Goal: Information Seeking & Learning: Find specific fact

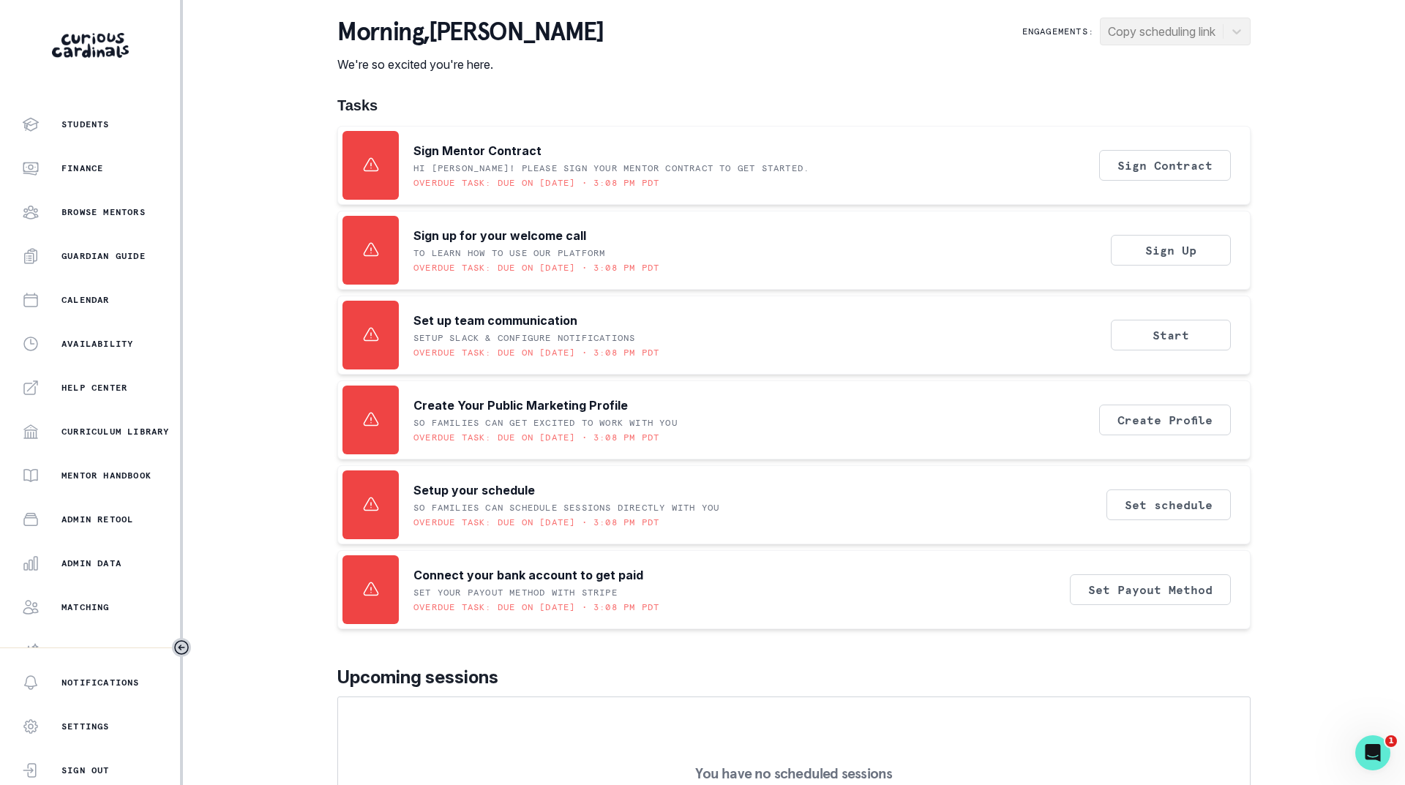
scroll to position [113, 0]
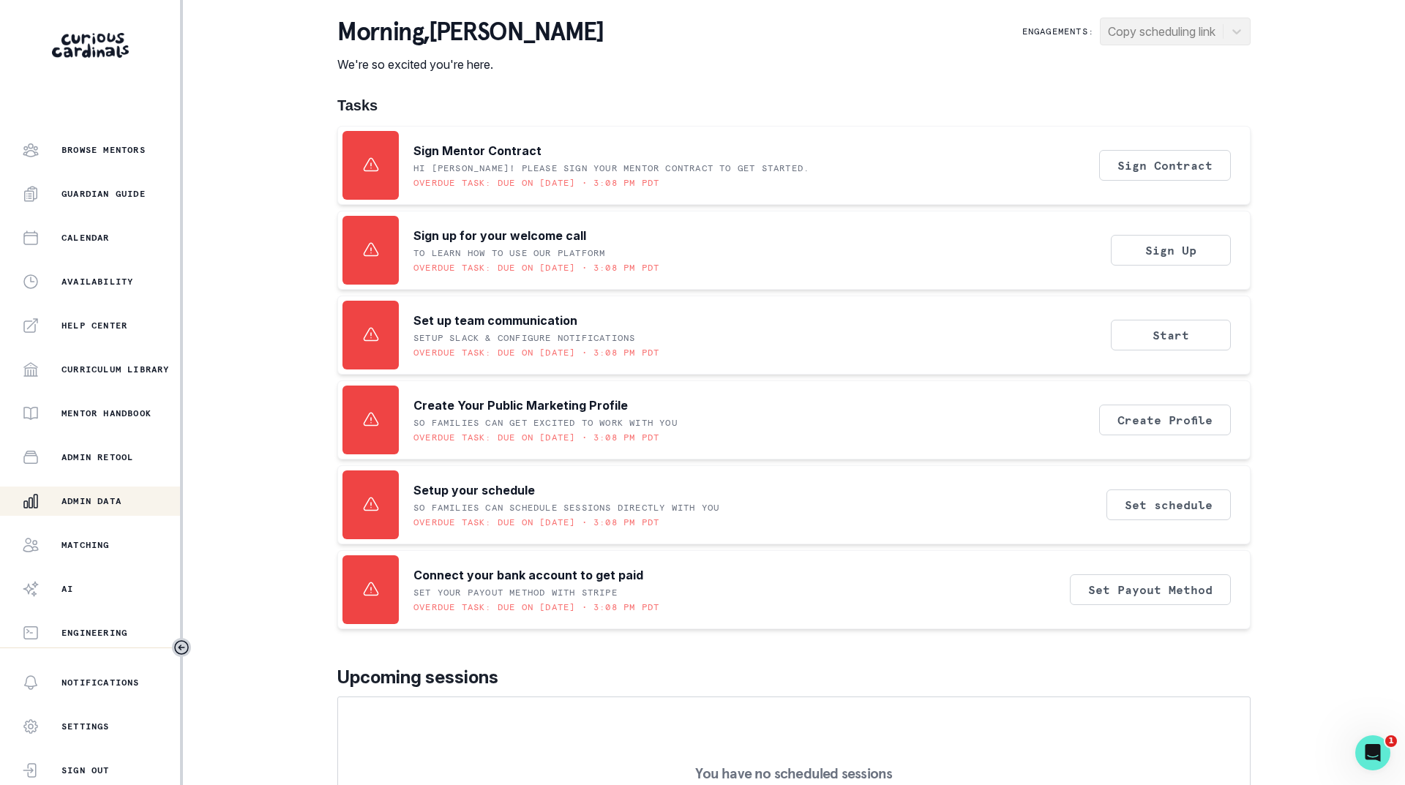
click at [73, 496] on p "Admin Data" at bounding box center [91, 502] width 60 height 12
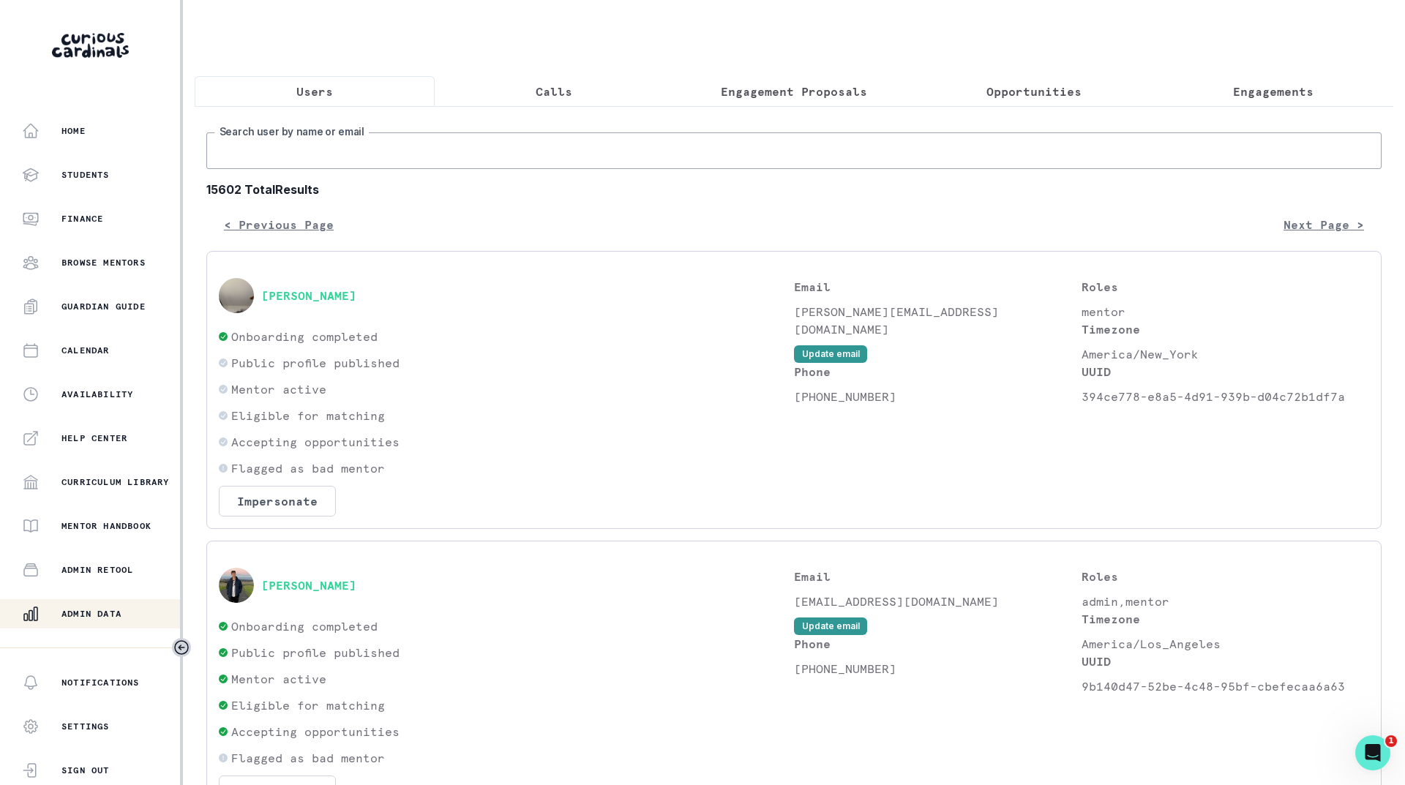
click at [346, 157] on input "Search user by name or email" at bounding box center [794, 150] width 1176 height 37
type input "grace"
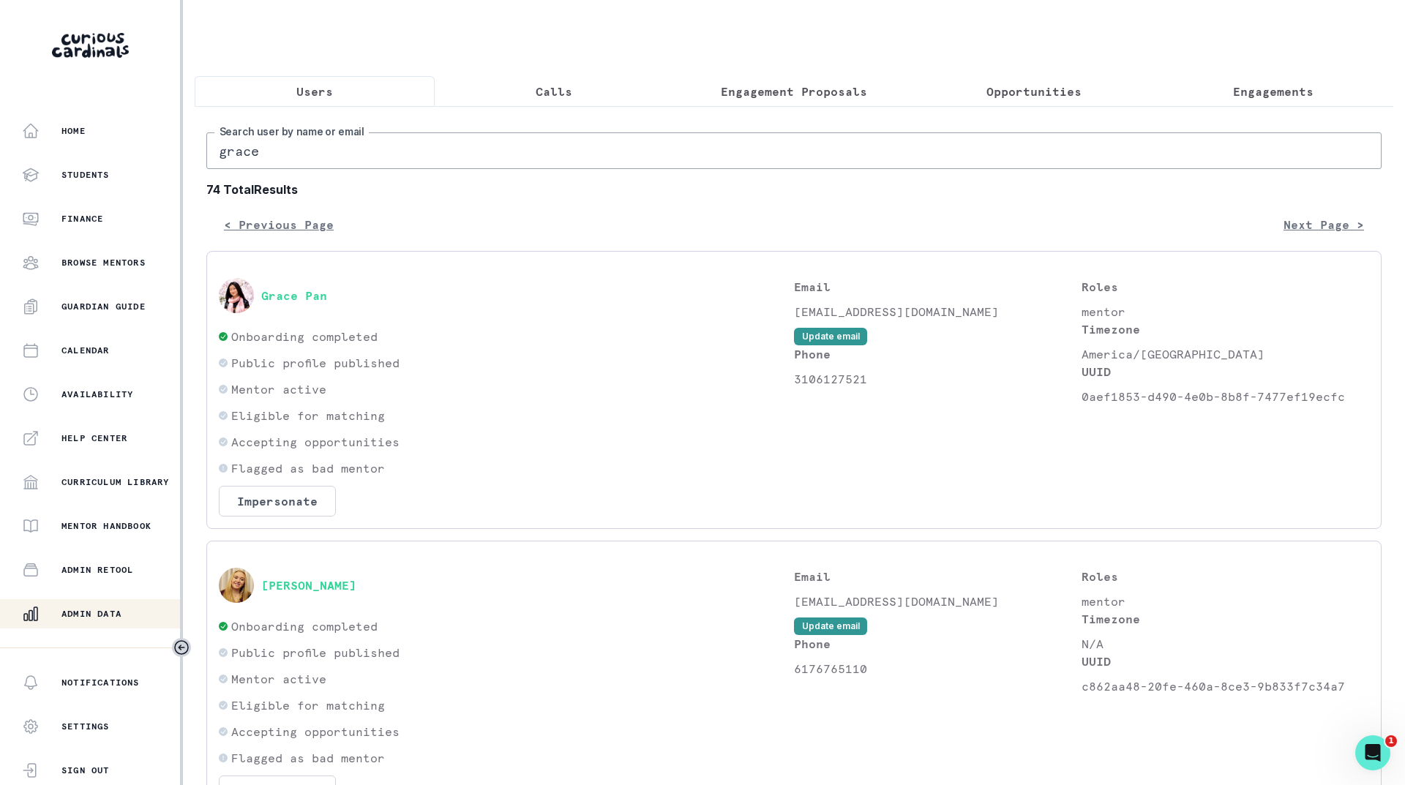
click at [463, 169] on input "grace" at bounding box center [794, 150] width 1176 height 37
type input "[PERSON_NAME]"
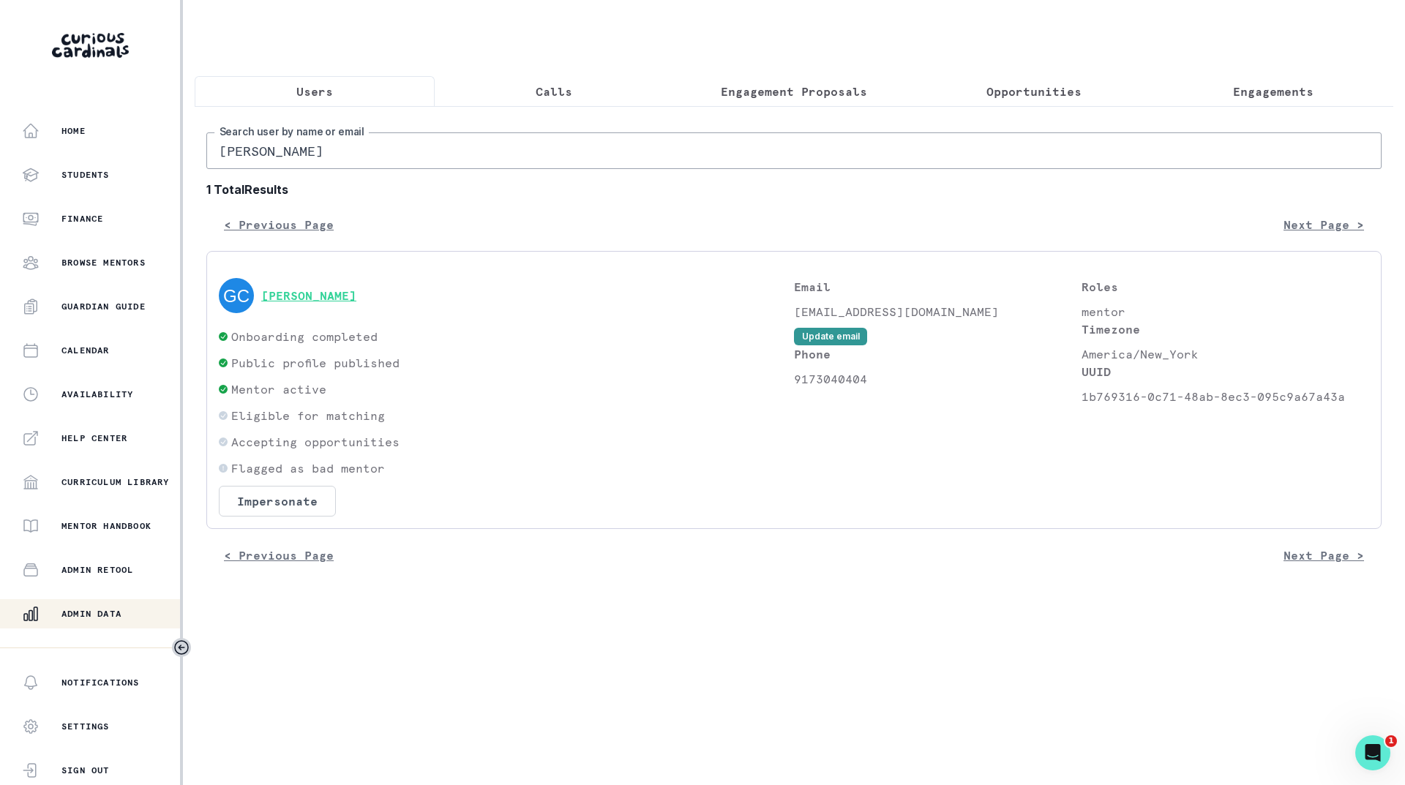
click at [324, 303] on button "[PERSON_NAME]" at bounding box center [308, 295] width 95 height 15
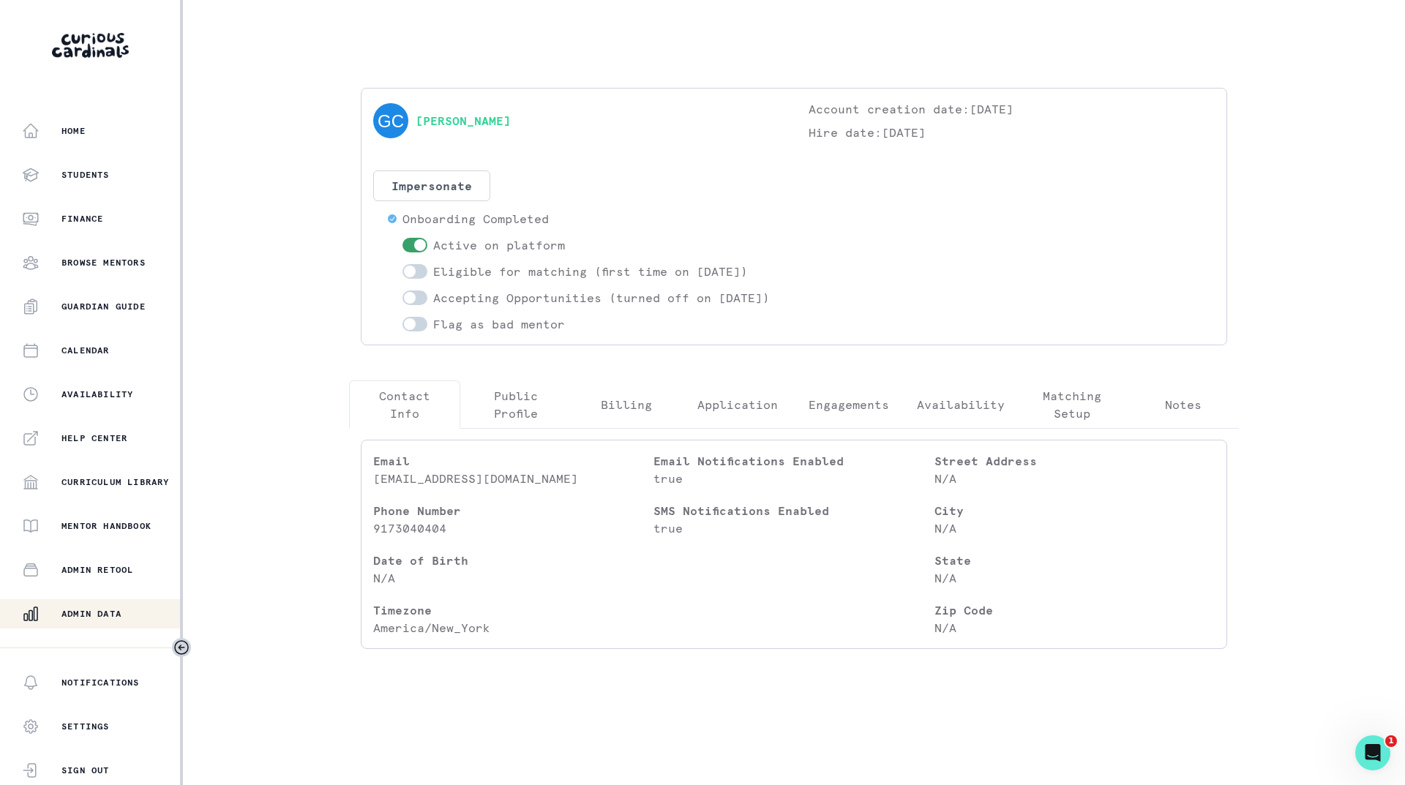
click at [411, 330] on span at bounding box center [410, 324] width 12 height 12
click at [403, 317] on input "checkbox" at bounding box center [402, 316] width 1 height 1
checkbox input "true"
click at [91, 613] on p "Admin Data" at bounding box center [91, 614] width 60 height 12
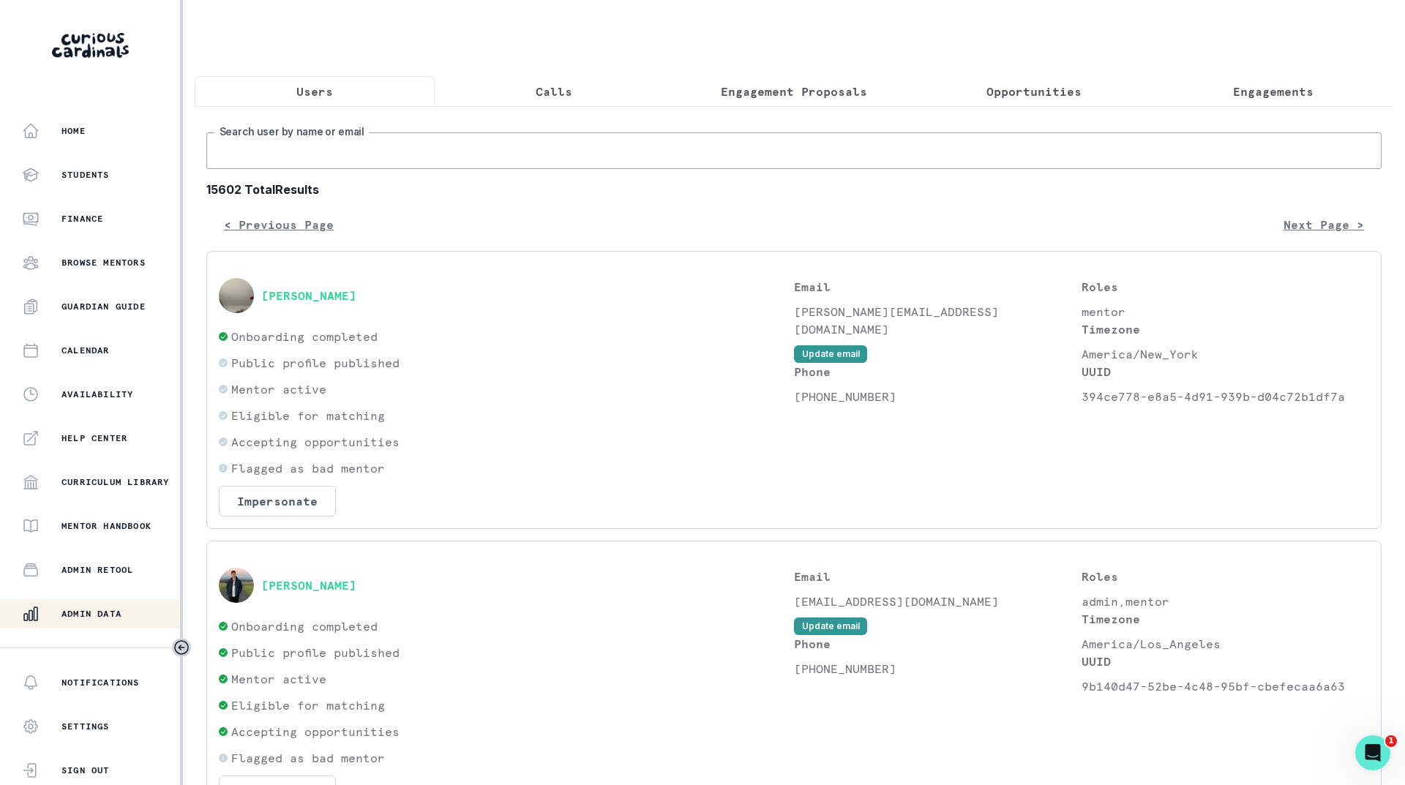
click at [359, 154] on input "Search user by name or email" at bounding box center [794, 150] width 1176 height 37
type input "navya agr"
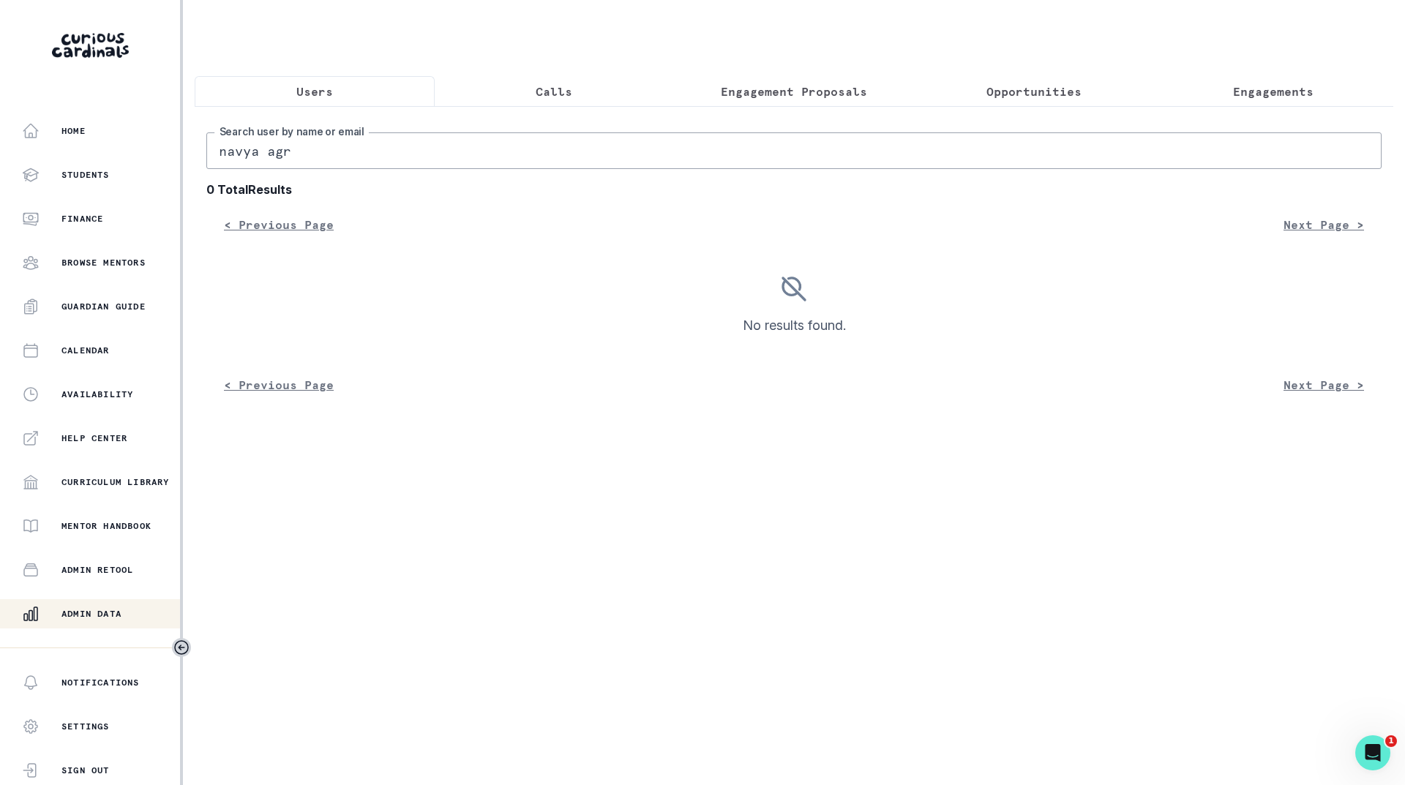
click at [359, 154] on input "navya agr" at bounding box center [794, 150] width 1176 height 37
type input "navya ag"
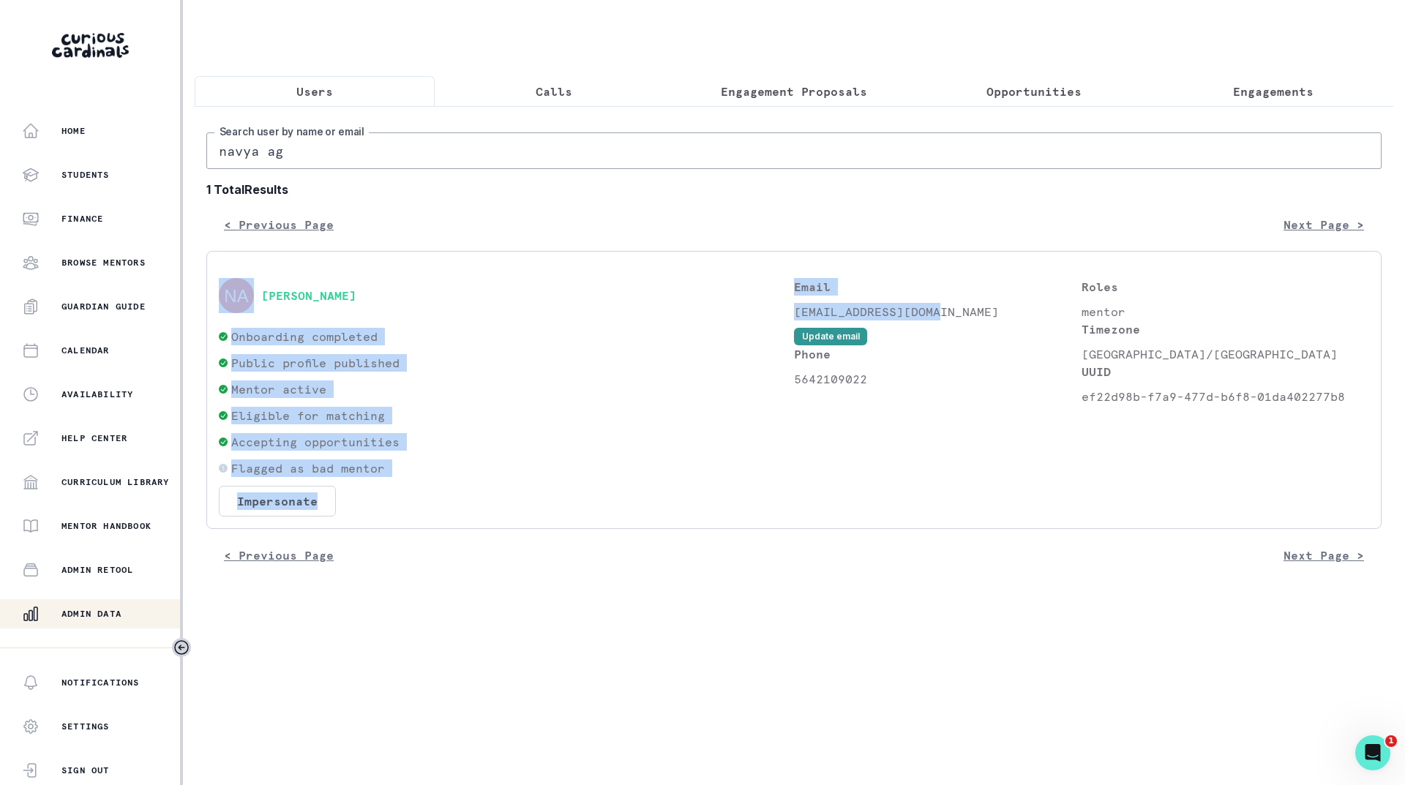
drag, startPoint x: 937, startPoint y: 324, endPoint x: 793, endPoint y: 324, distance: 143.5
click at [793, 324] on div "[PERSON_NAME] Onboarding completed Public profile published Mentor active Eligi…" at bounding box center [794, 397] width 1151 height 239
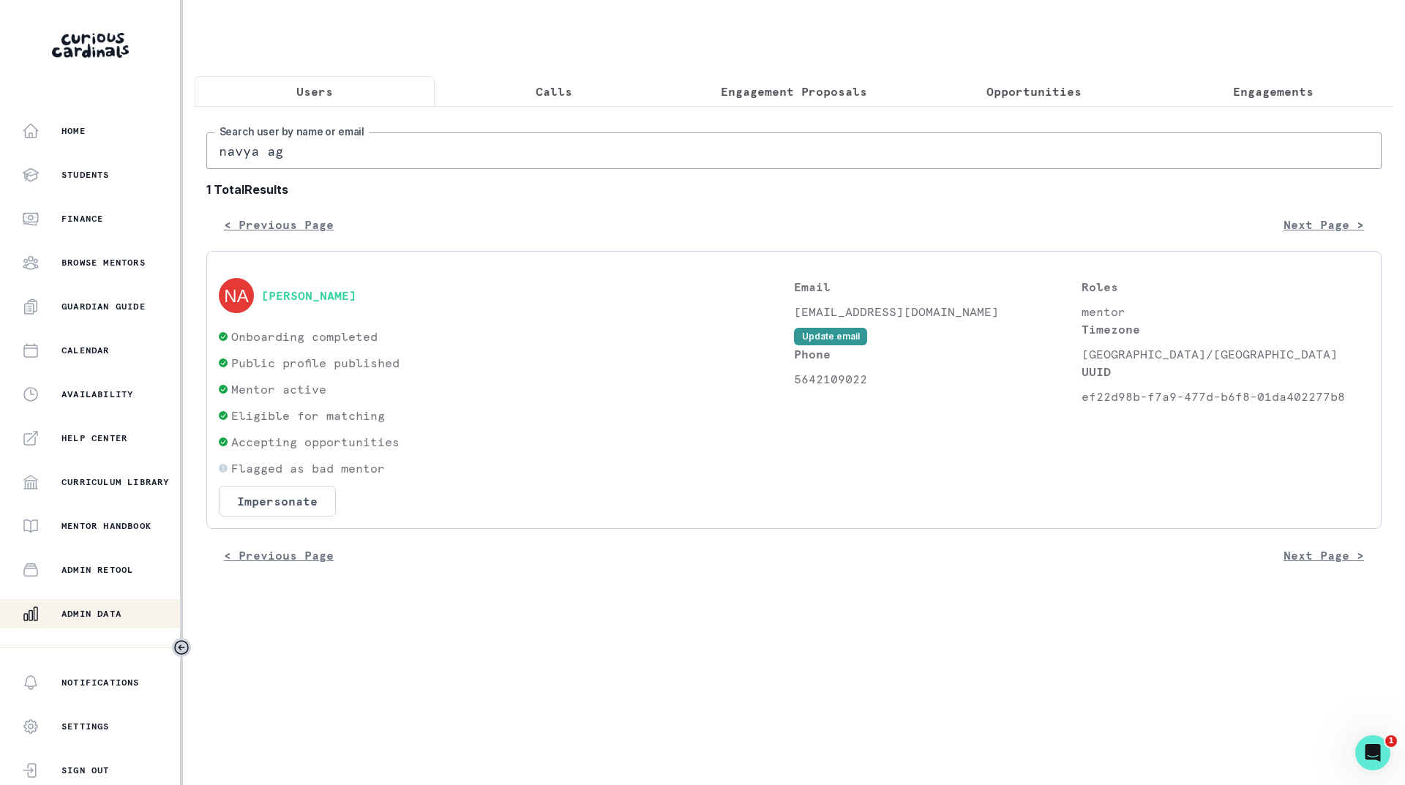
click at [693, 228] on div "< Previous Page Next Page >" at bounding box center [794, 224] width 1176 height 29
drag, startPoint x: 936, startPoint y: 326, endPoint x: 797, endPoint y: 326, distance: 139.1
click at [797, 321] on p "[EMAIL_ADDRESS][DOMAIN_NAME]" at bounding box center [938, 312] width 288 height 18
copy p "[EMAIL_ADDRESS][DOMAIN_NAME]"
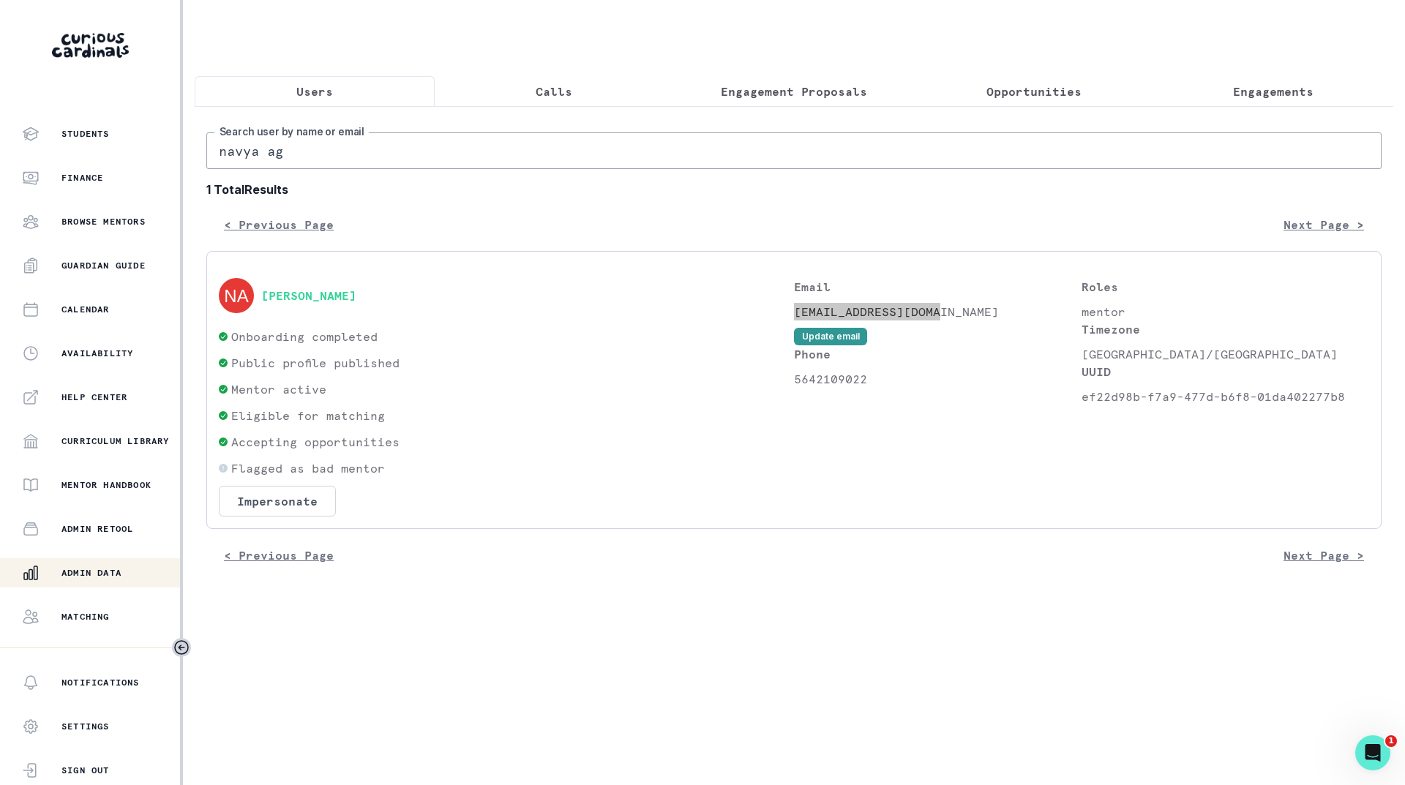
scroll to position [113, 0]
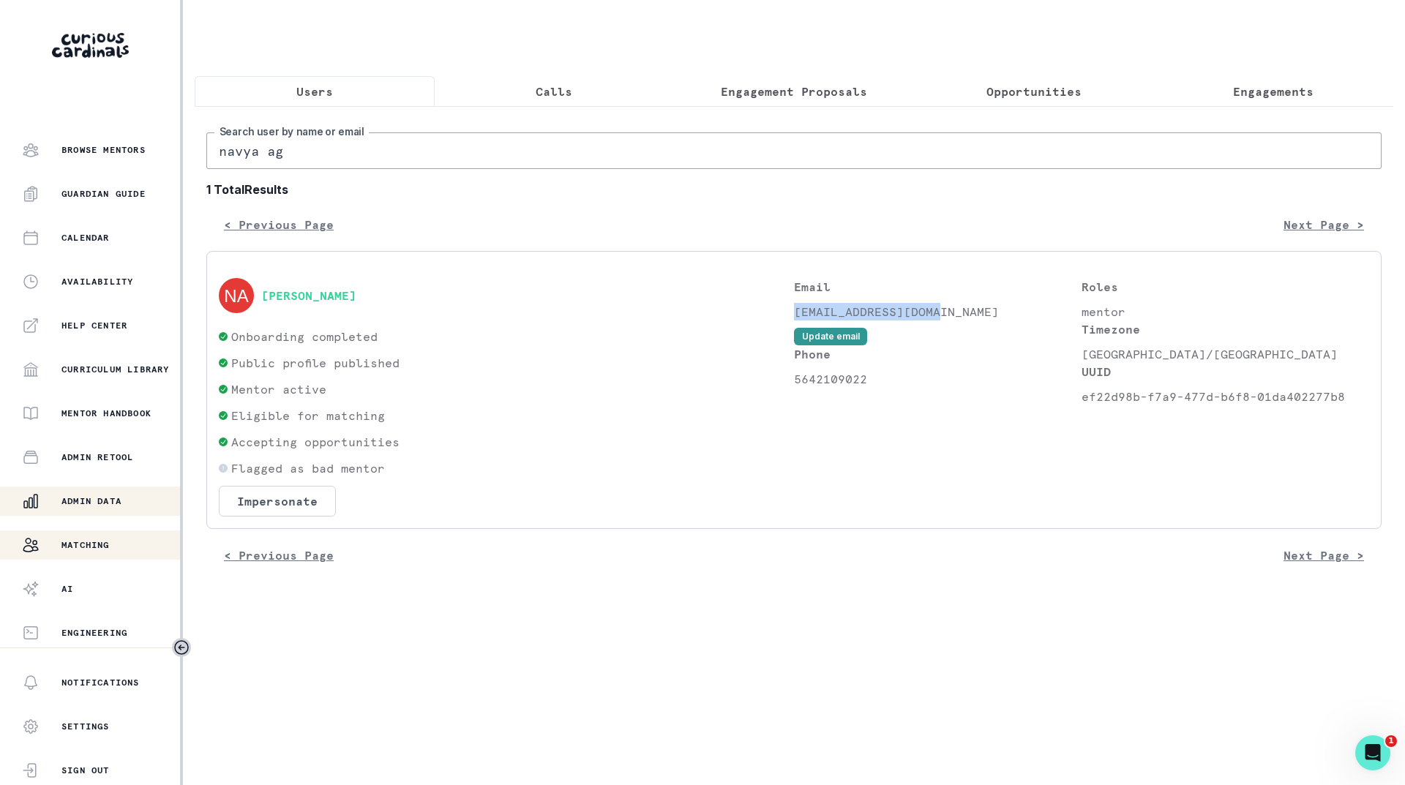
click at [93, 542] on p "Matching" at bounding box center [85, 545] width 48 height 12
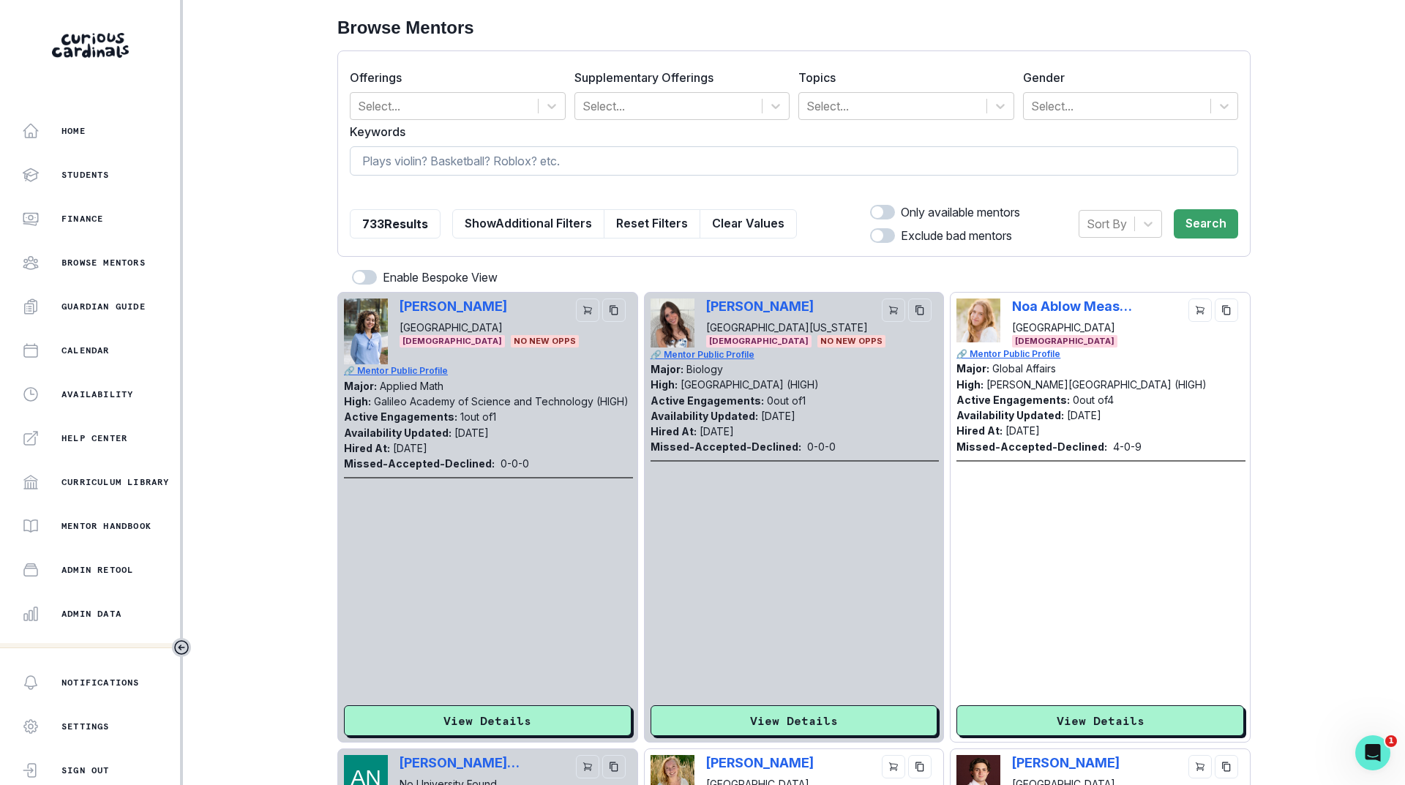
click at [436, 168] on input at bounding box center [794, 160] width 889 height 29
type input "navya ag"
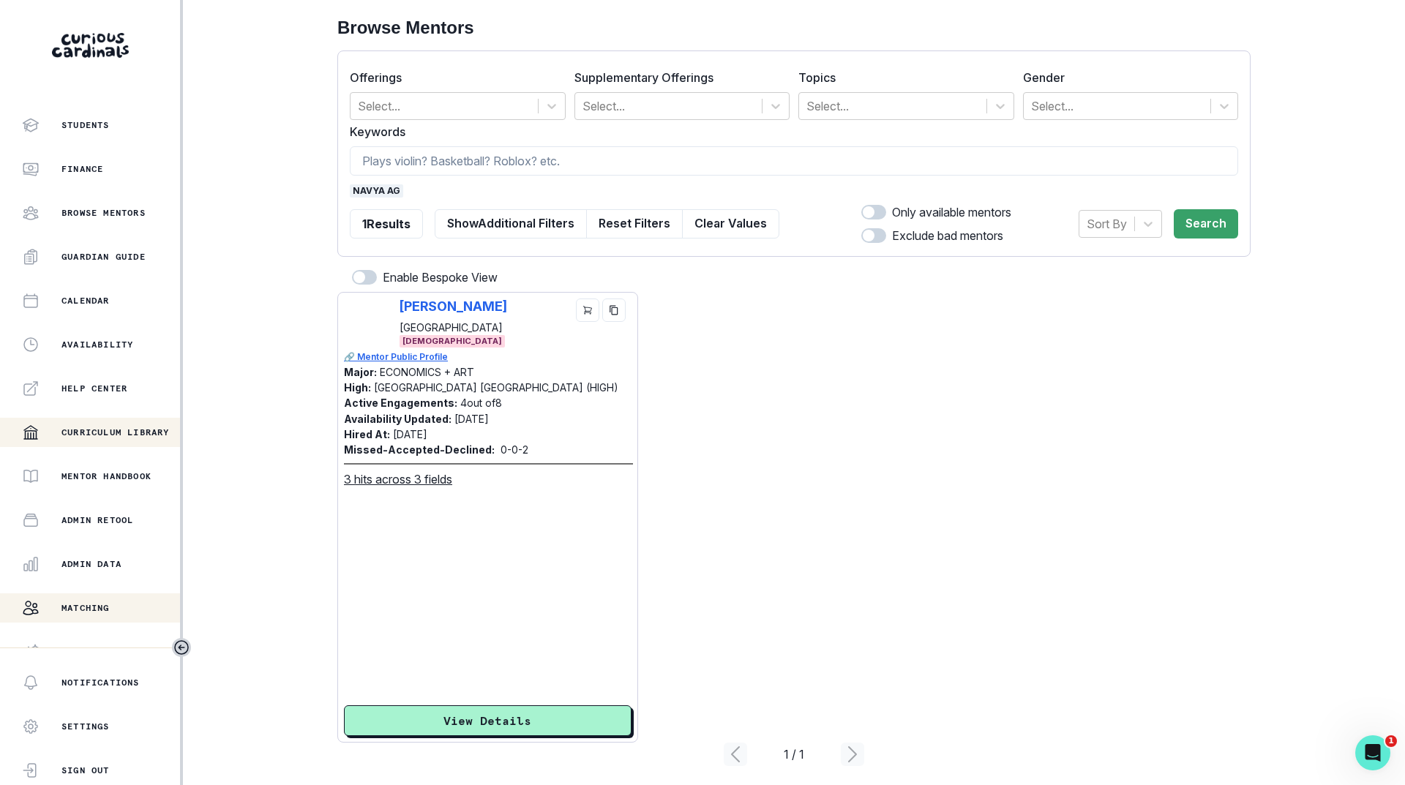
scroll to position [113, 0]
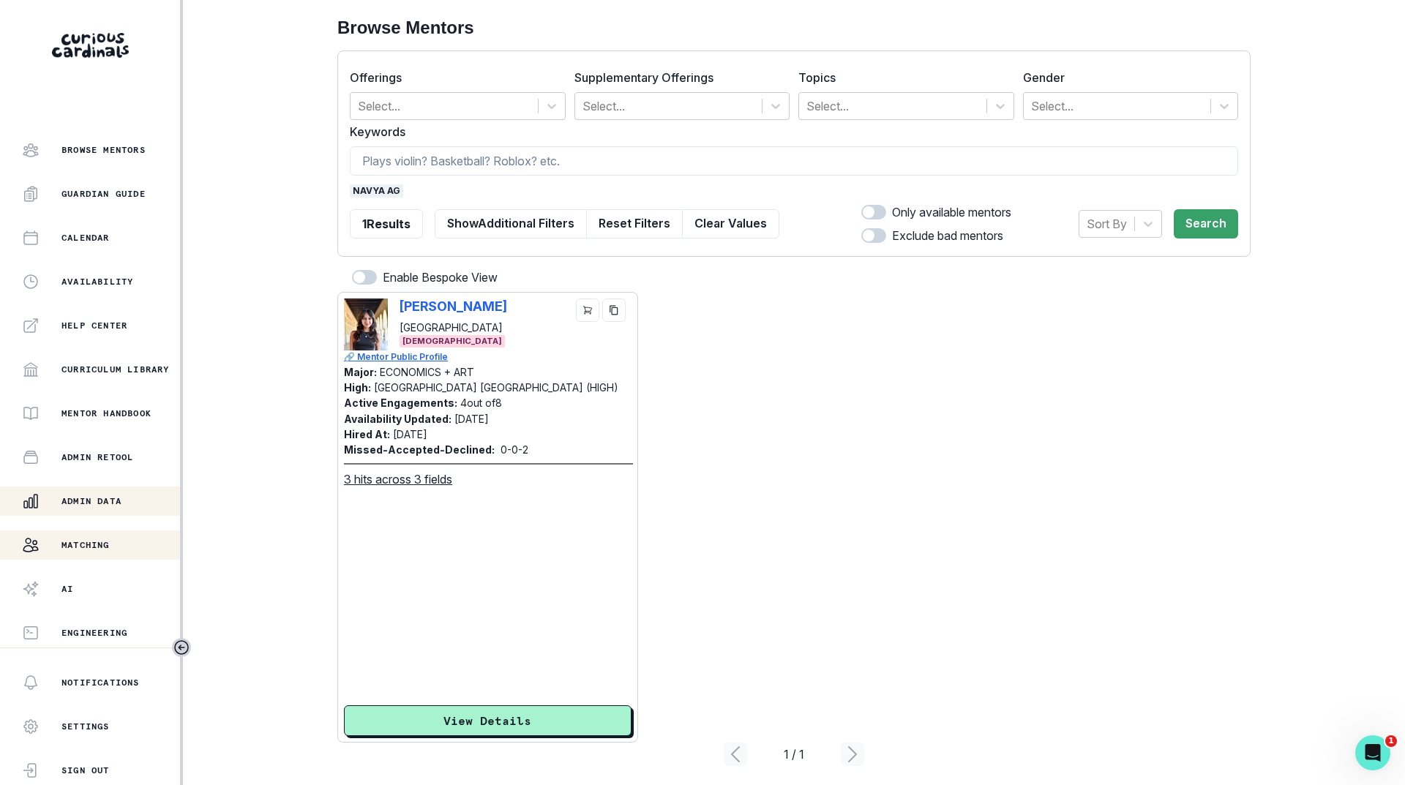
click at [90, 498] on p "Admin Data" at bounding box center [91, 502] width 60 height 12
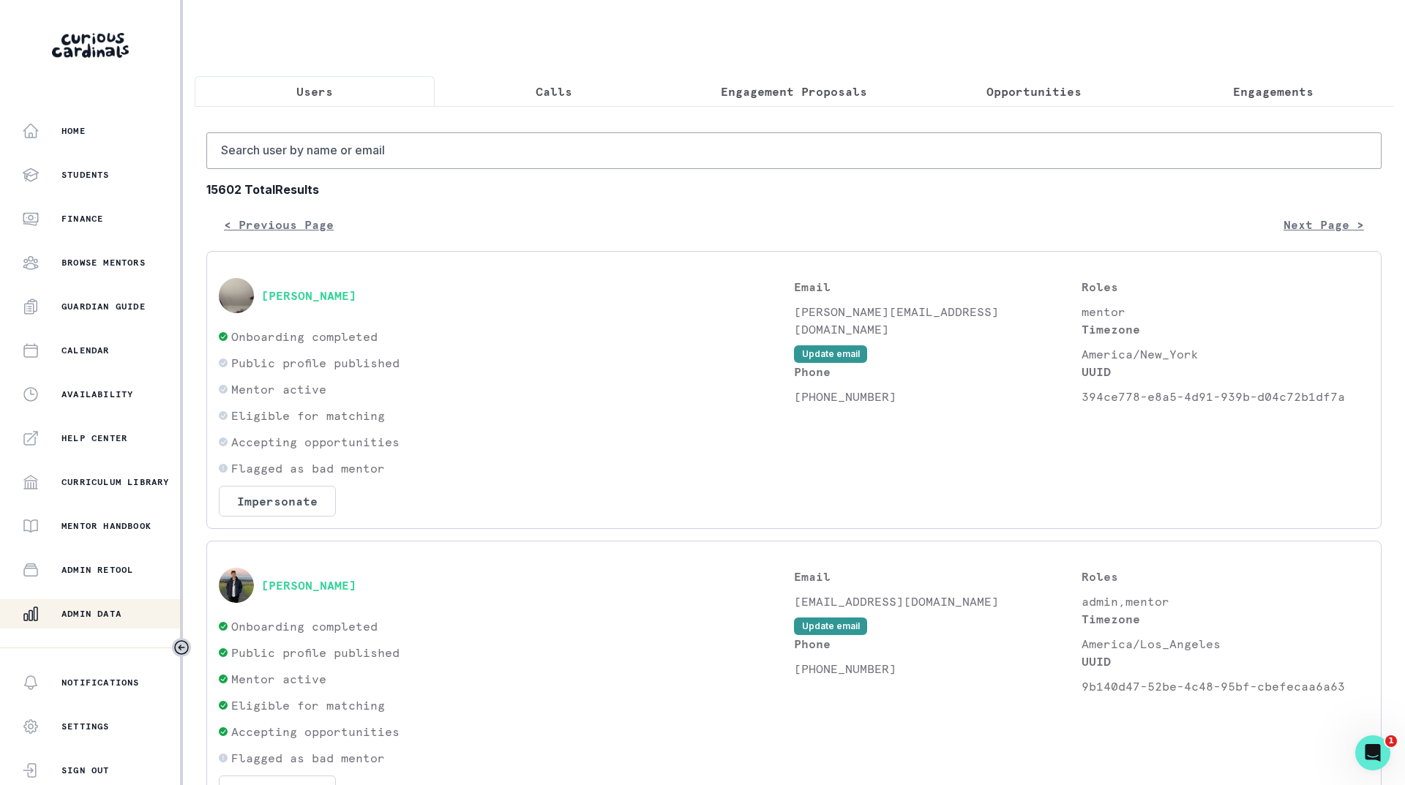
click at [1233, 97] on p "Engagements" at bounding box center [1273, 92] width 81 height 18
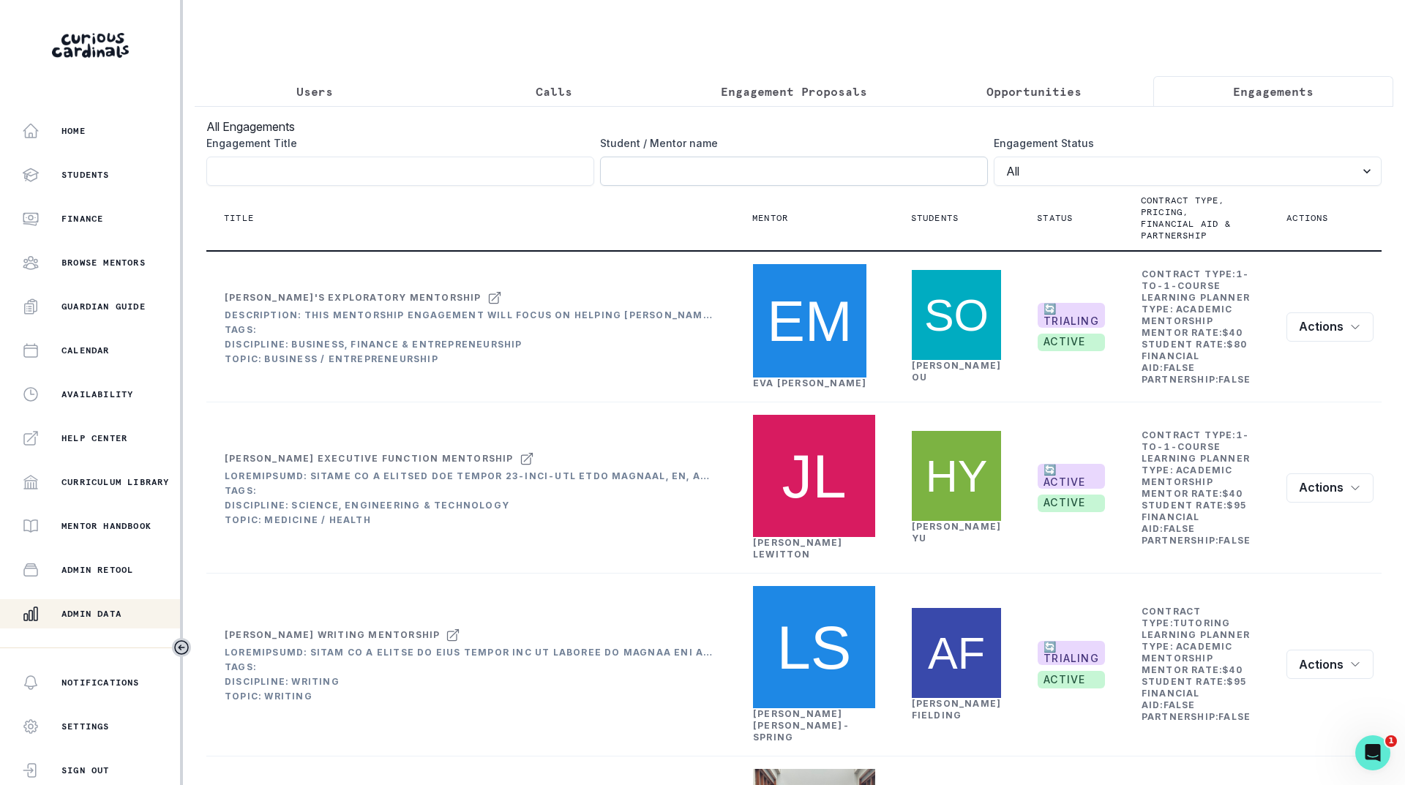
click at [763, 173] on input "Engagement Title" at bounding box center [794, 171] width 388 height 29
type input "navya ag"
click button "submit" at bounding box center [0, 0] width 0 height 0
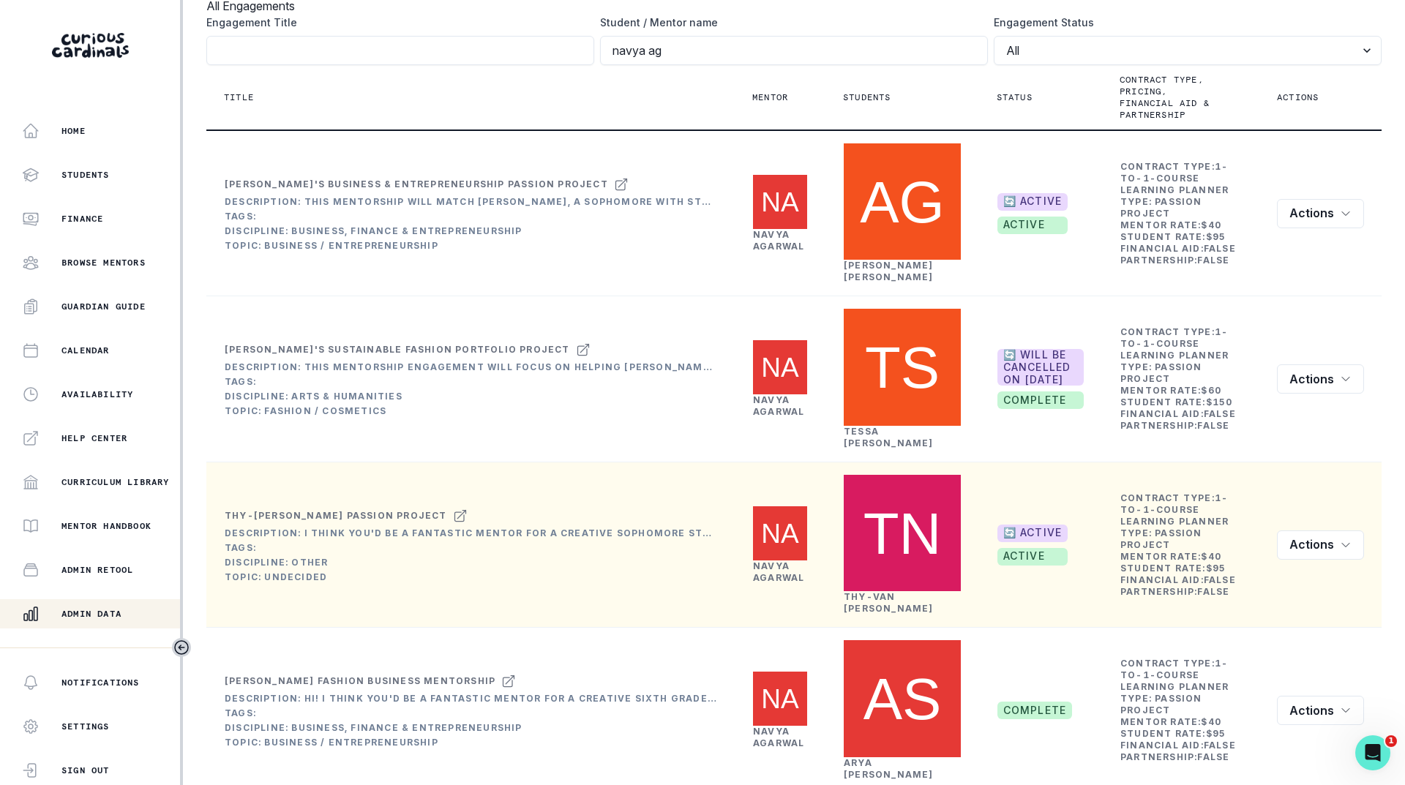
scroll to position [146, 0]
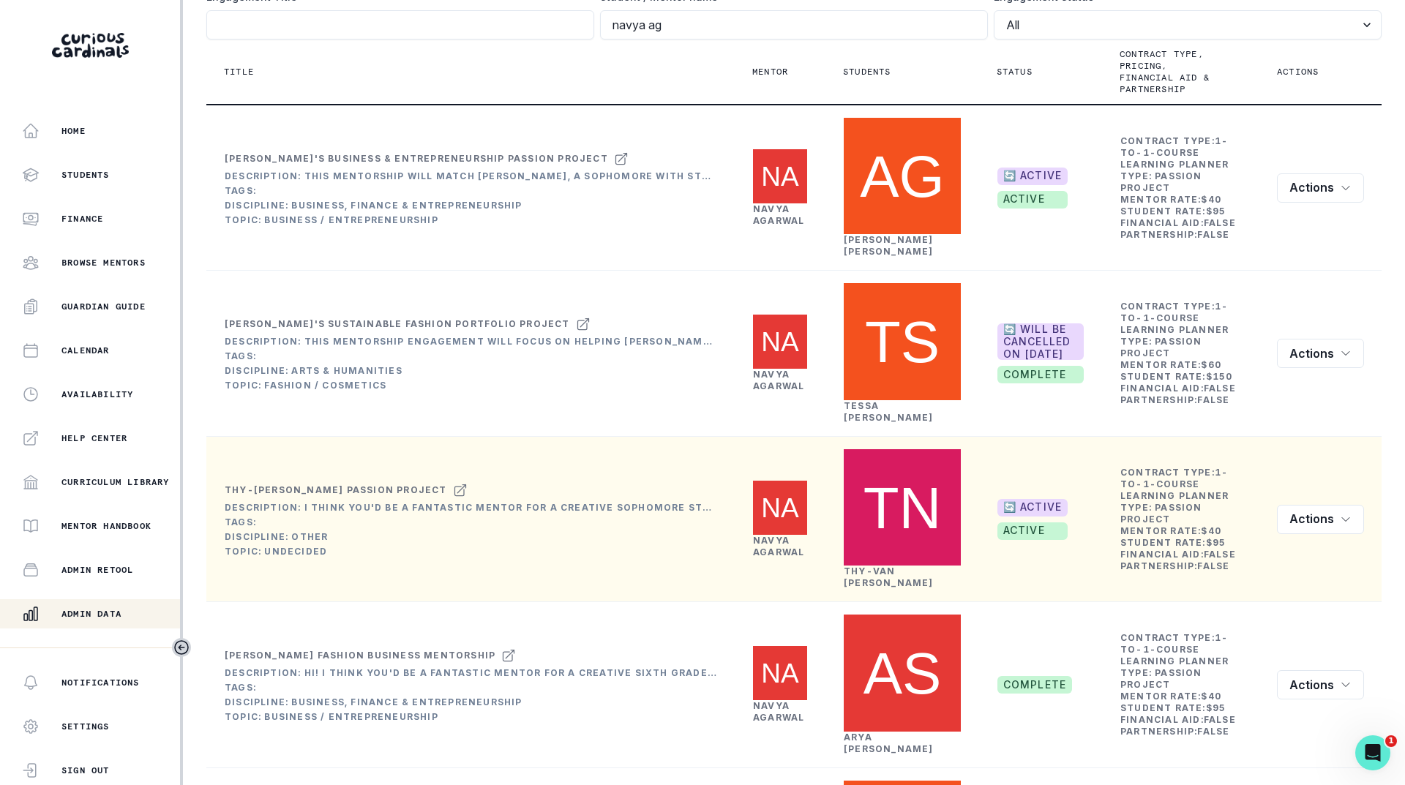
click at [767, 535] on link "[PERSON_NAME]" at bounding box center [778, 546] width 51 height 23
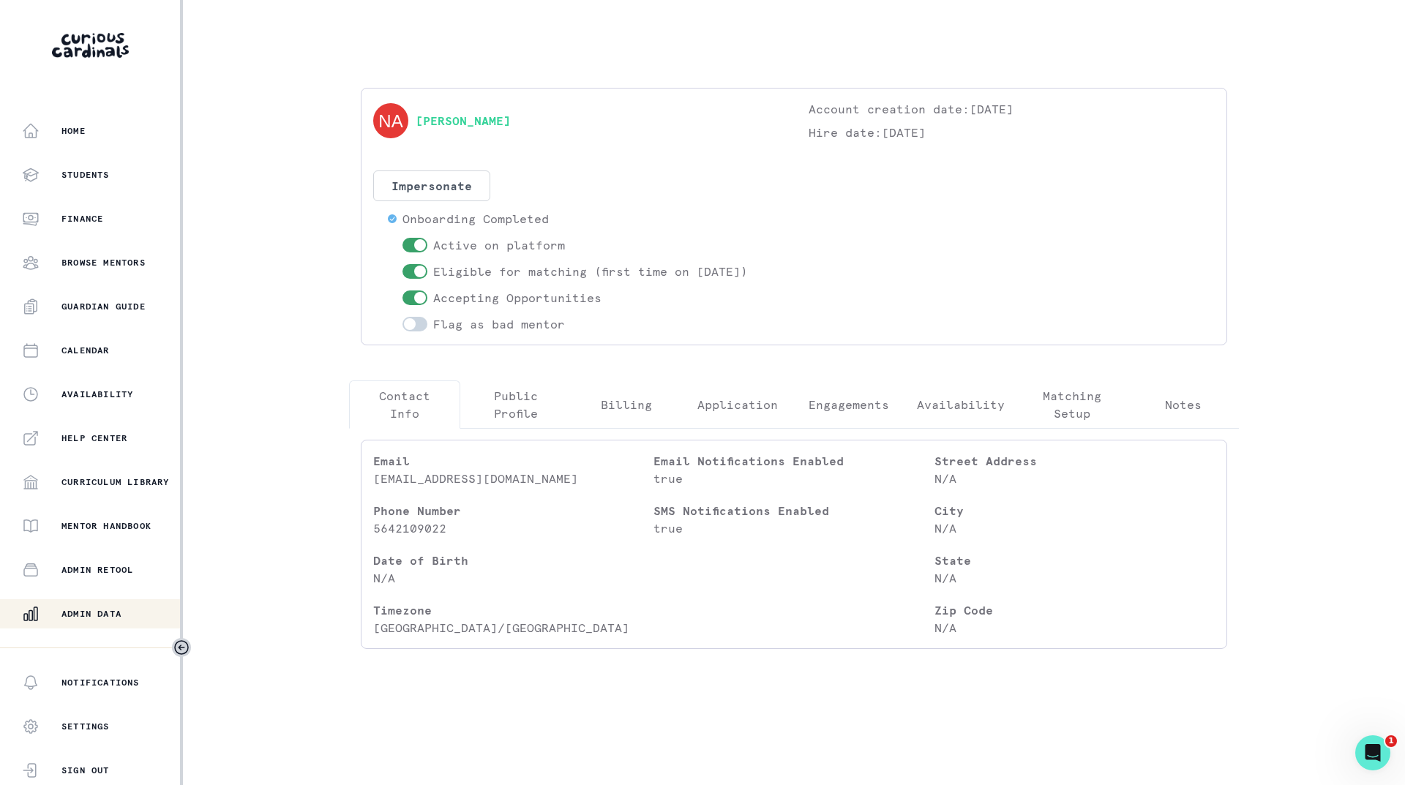
click at [851, 405] on p "Engagements" at bounding box center [849, 405] width 81 height 18
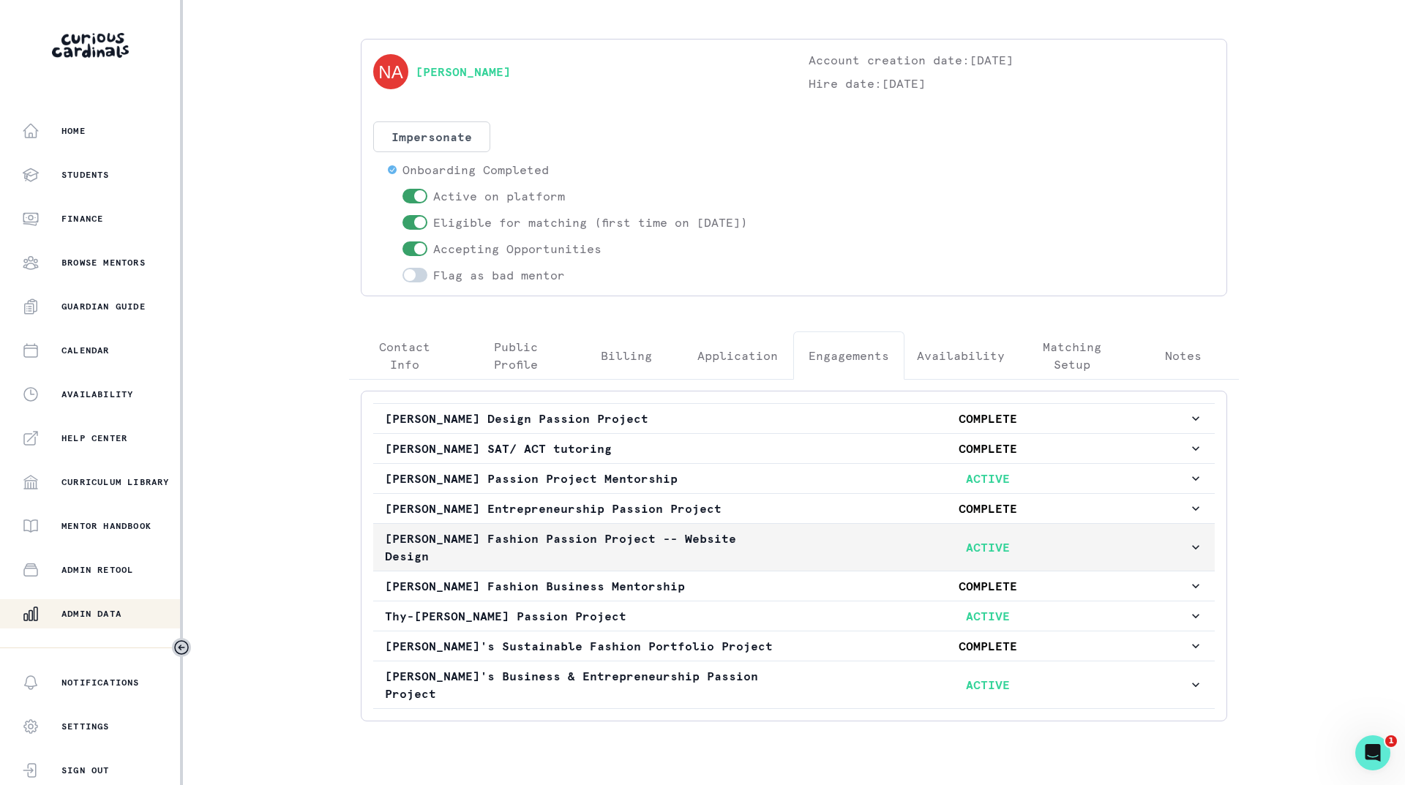
scroll to position [50, 0]
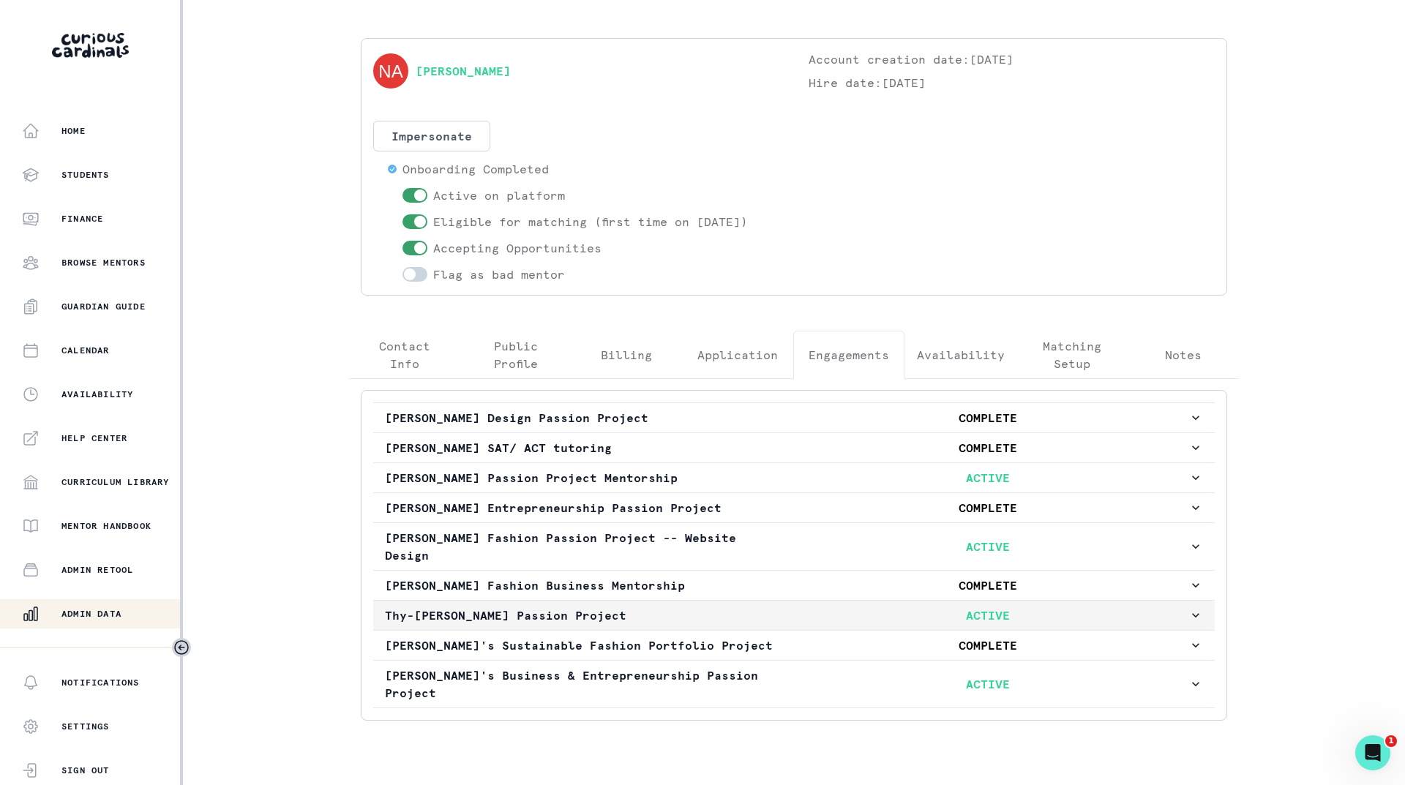
click at [752, 607] on p "Thy-[PERSON_NAME] Passion Project" at bounding box center [586, 616] width 402 height 18
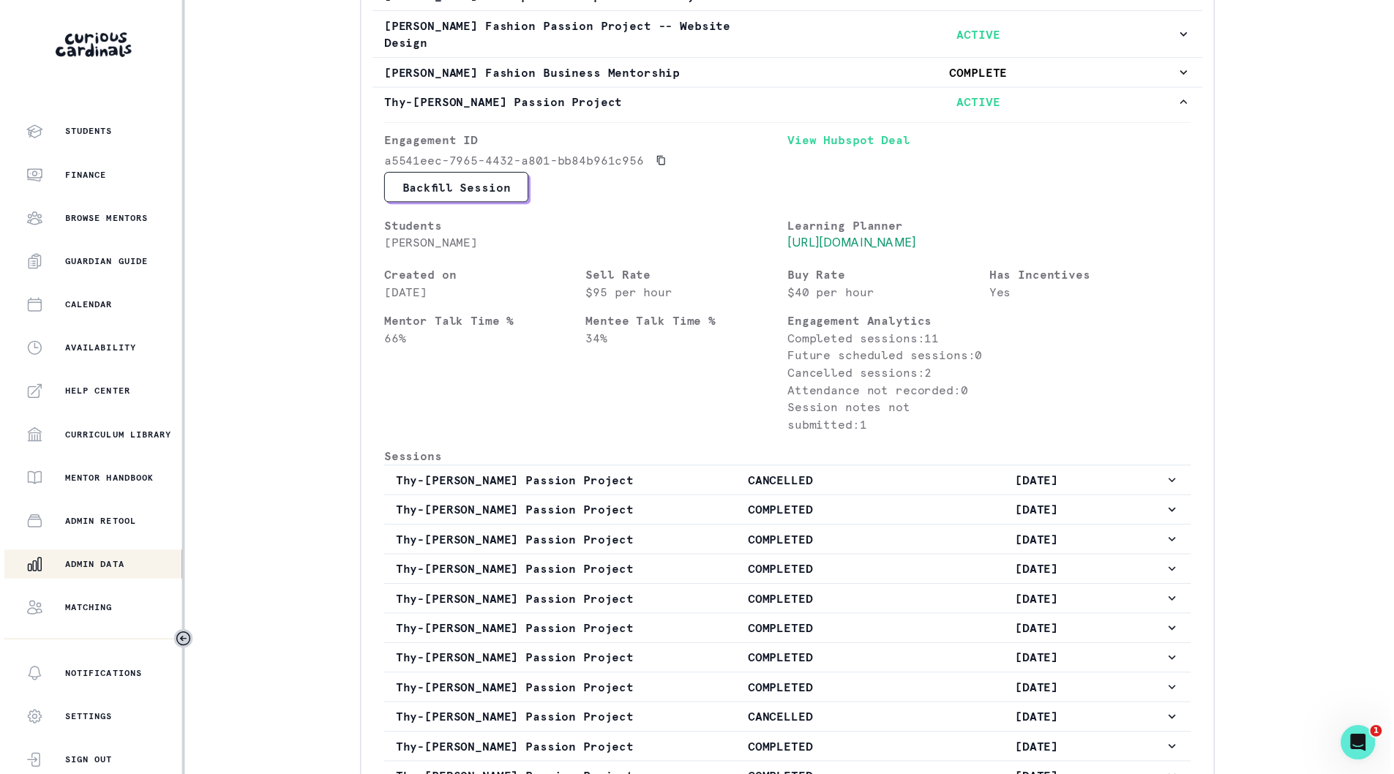
scroll to position [113, 0]
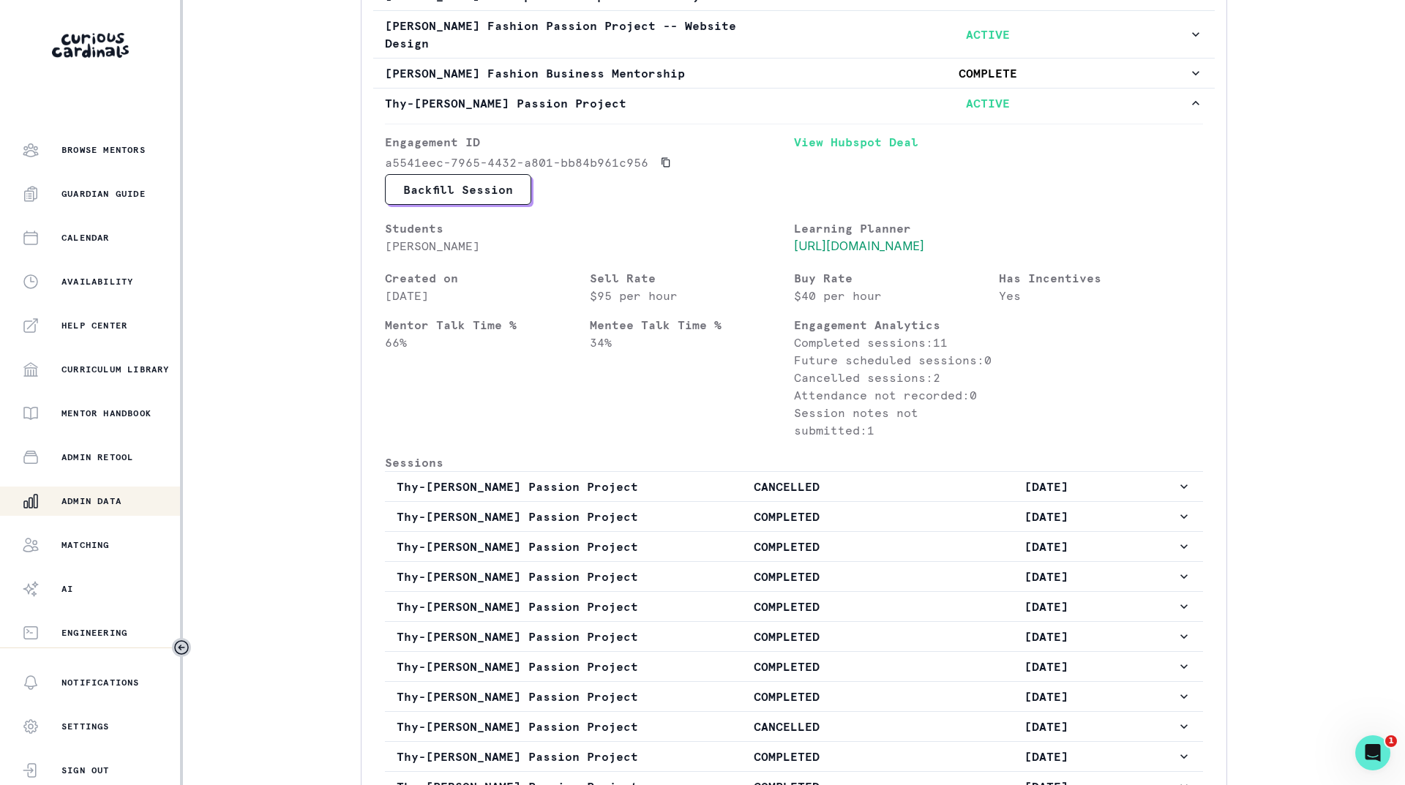
click at [89, 503] on p "Admin Data" at bounding box center [91, 502] width 60 height 12
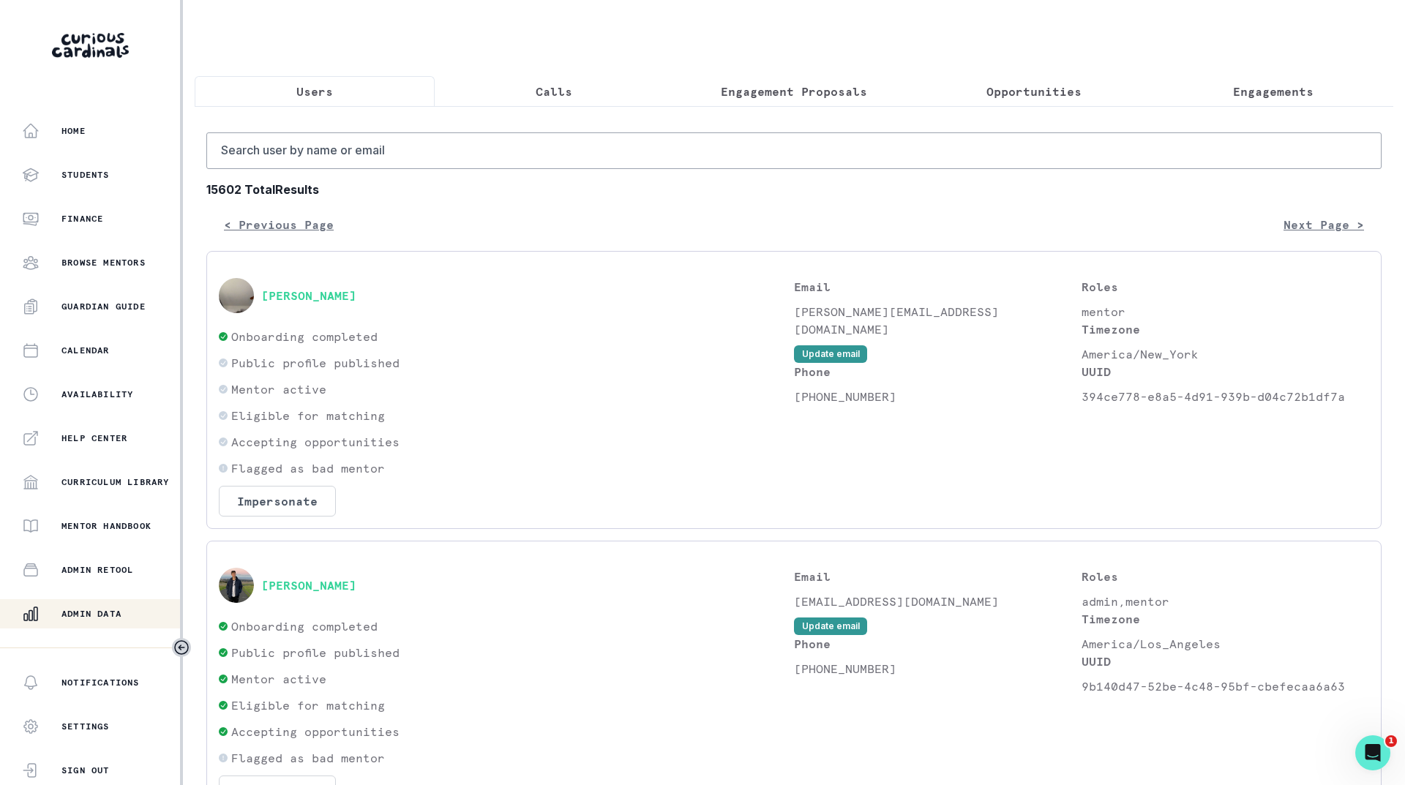
click at [337, 94] on button "Users" at bounding box center [315, 91] width 240 height 31
click at [315, 162] on input "Search user by name or email" at bounding box center [794, 150] width 1176 height 37
type input "n"
type input "[PERSON_NAME]"
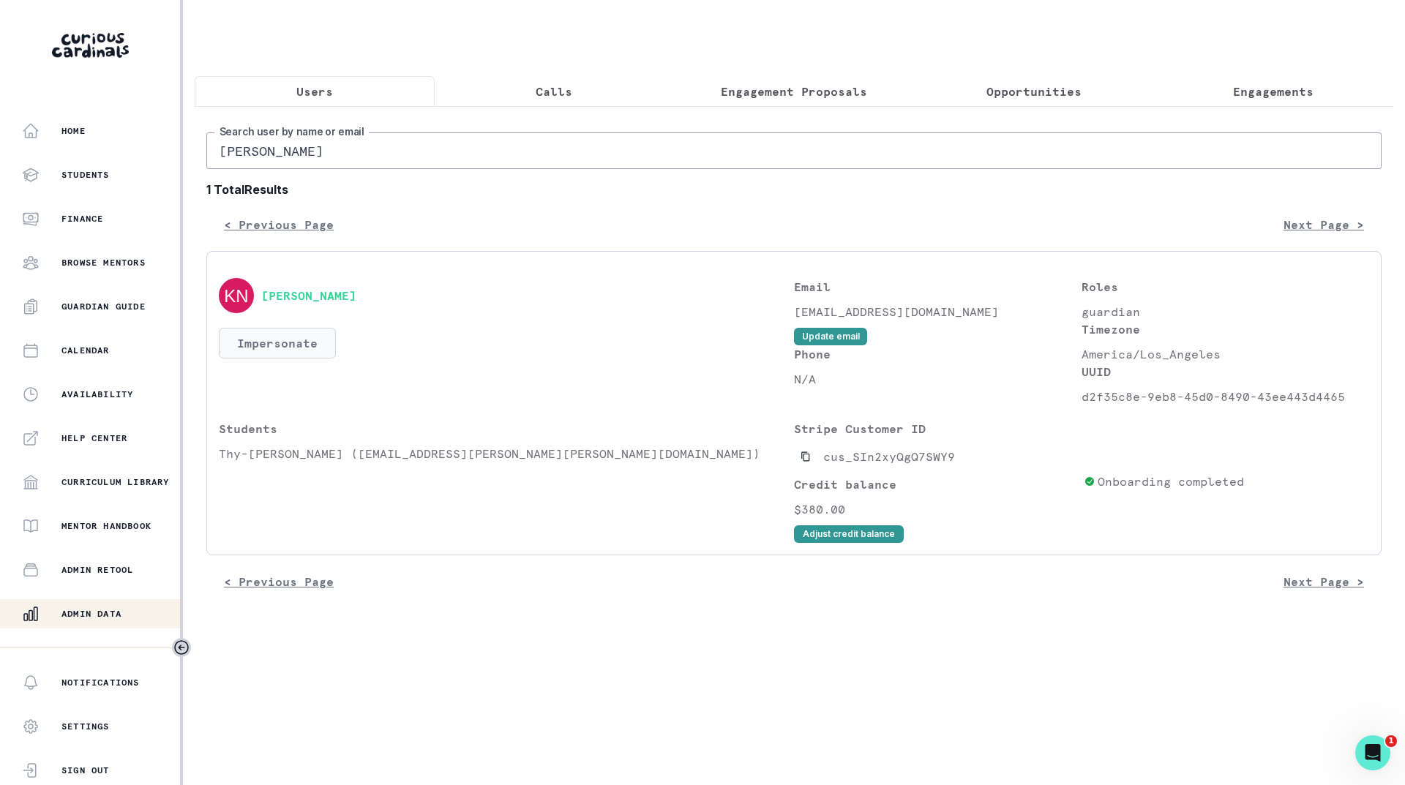
click at [289, 348] on button "Impersonate" at bounding box center [277, 343] width 117 height 31
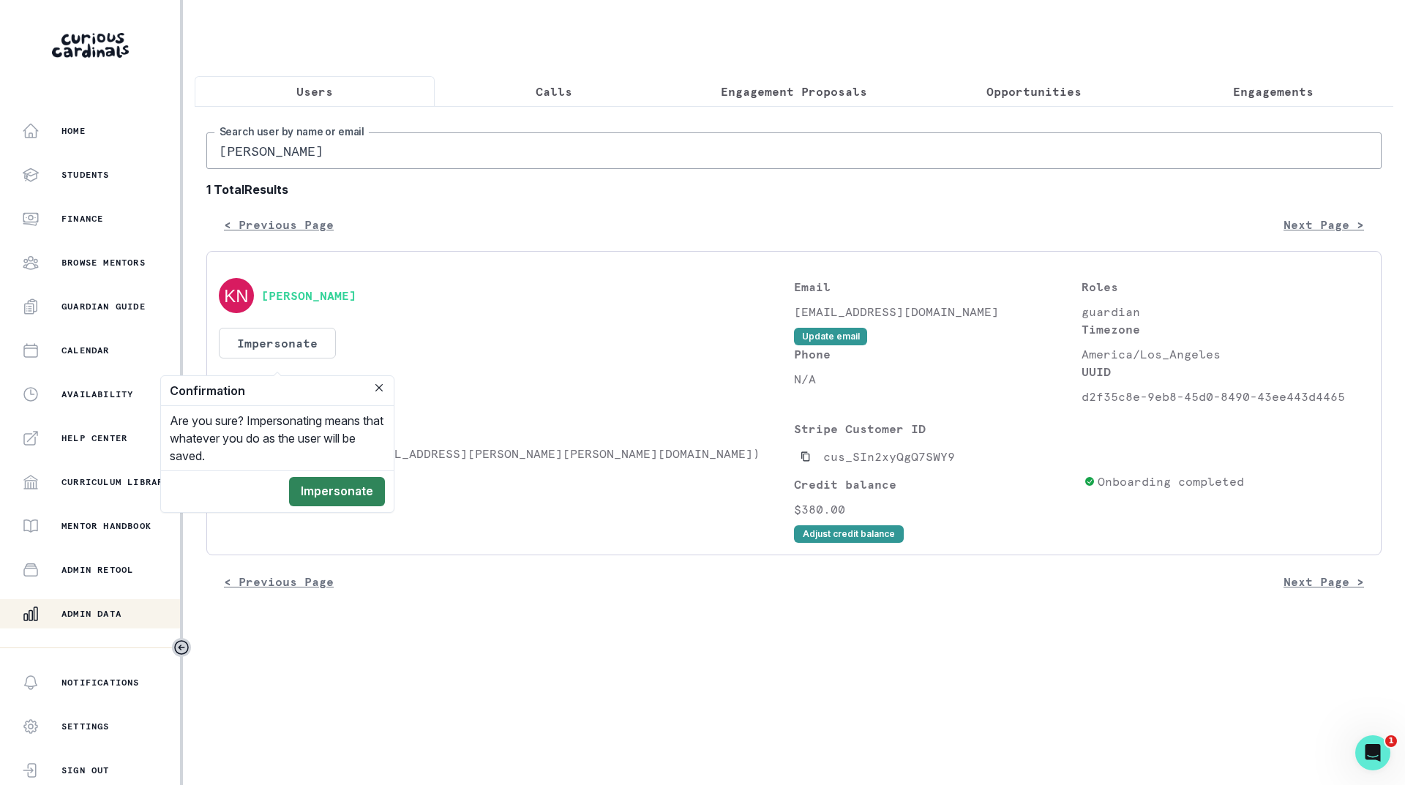
click at [326, 496] on button "Impersonate" at bounding box center [337, 491] width 96 height 29
